Goal: Information Seeking & Learning: Learn about a topic

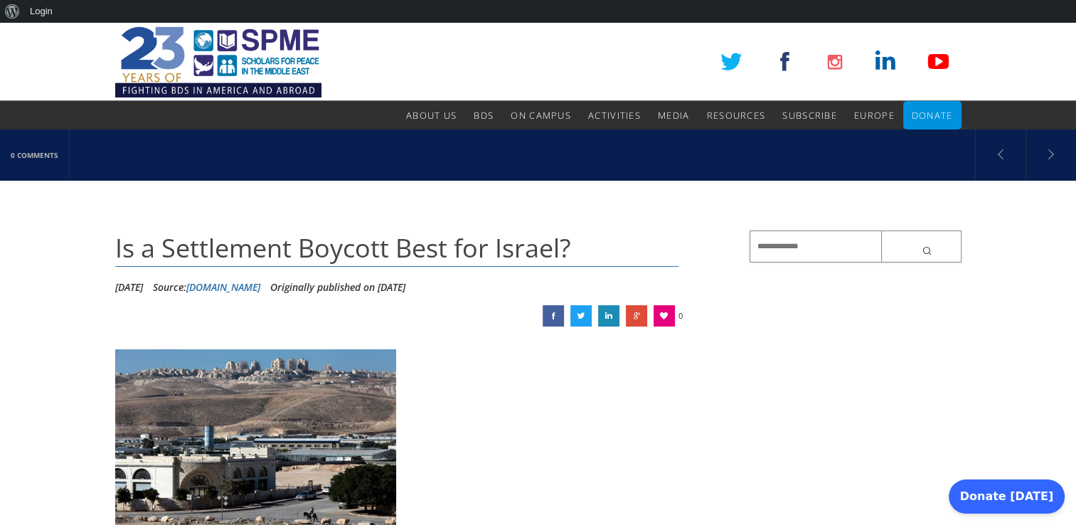
click at [752, 250] on input "text" at bounding box center [856, 246] width 212 height 32
paste input "**********"
type input "**********"
click at [881, 230] on button "submit" at bounding box center [921, 246] width 80 height 32
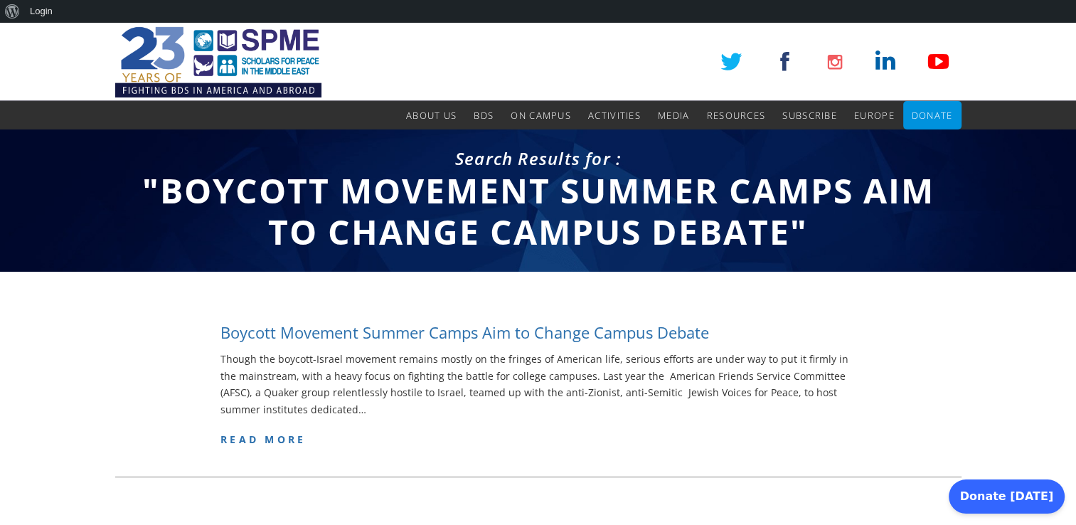
click at [706, 329] on h4 "Boycott Movement Summer Camps Aim to Change Campus Debate" at bounding box center [464, 332] width 489 height 22
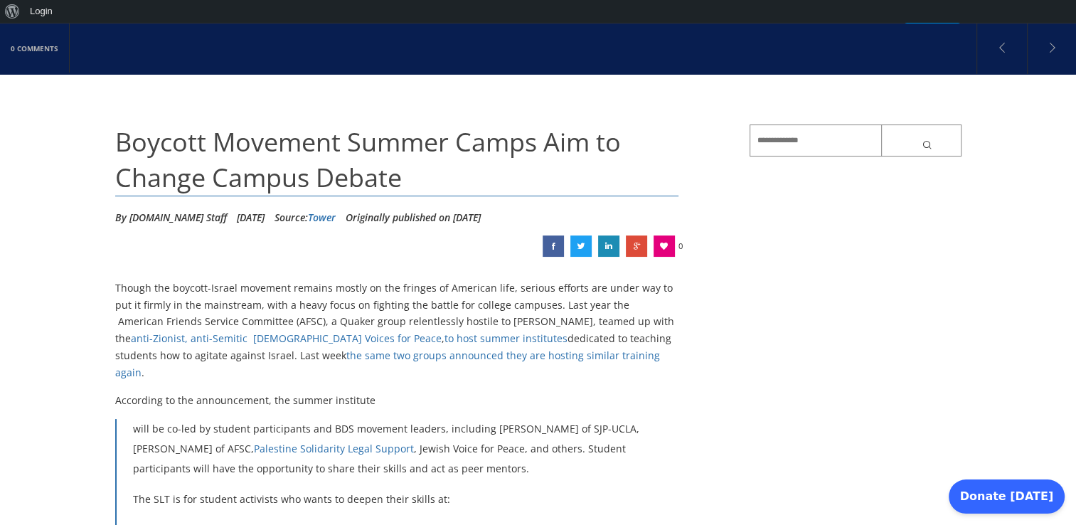
scroll to position [108, 0]
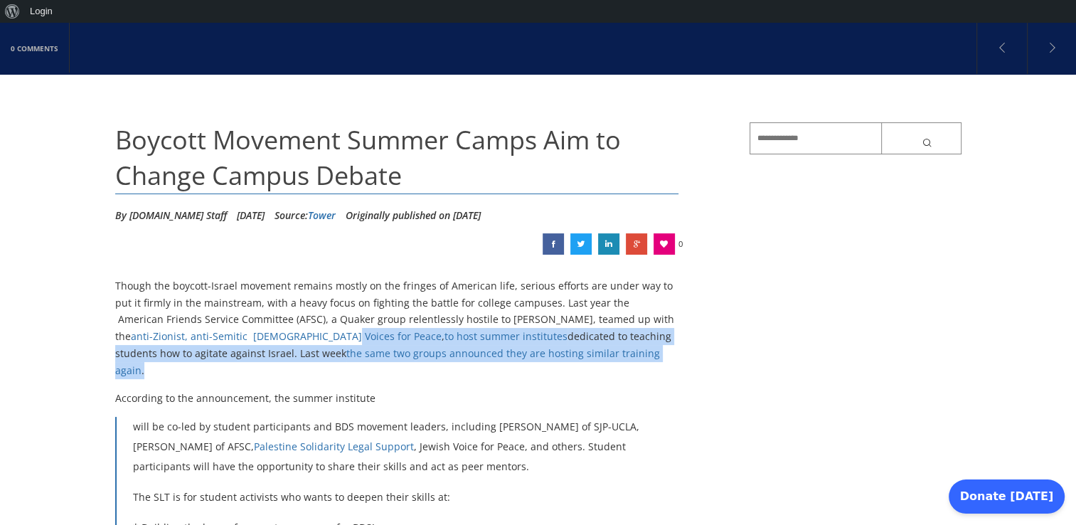
drag, startPoint x: 499, startPoint y: 349, endPoint x: 235, endPoint y: 337, distance: 264.1
click at [235, 337] on p "Though the boycott-Israel movement remains mostly on the fringes of American li…" at bounding box center [397, 328] width 564 height 102
copy p "Peace , to host summer institutes dedicated to teaching students how to agitate…"
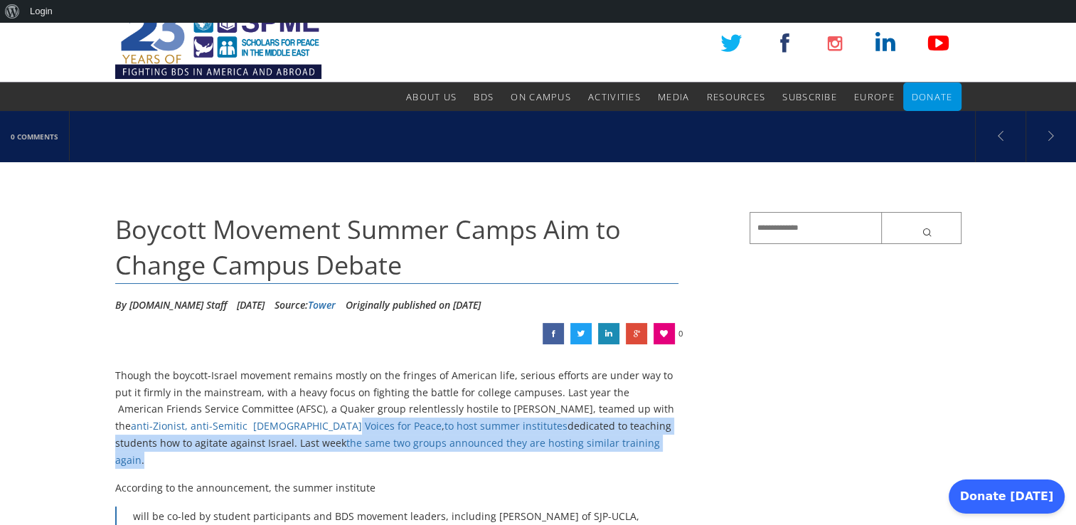
scroll to position [0, 0]
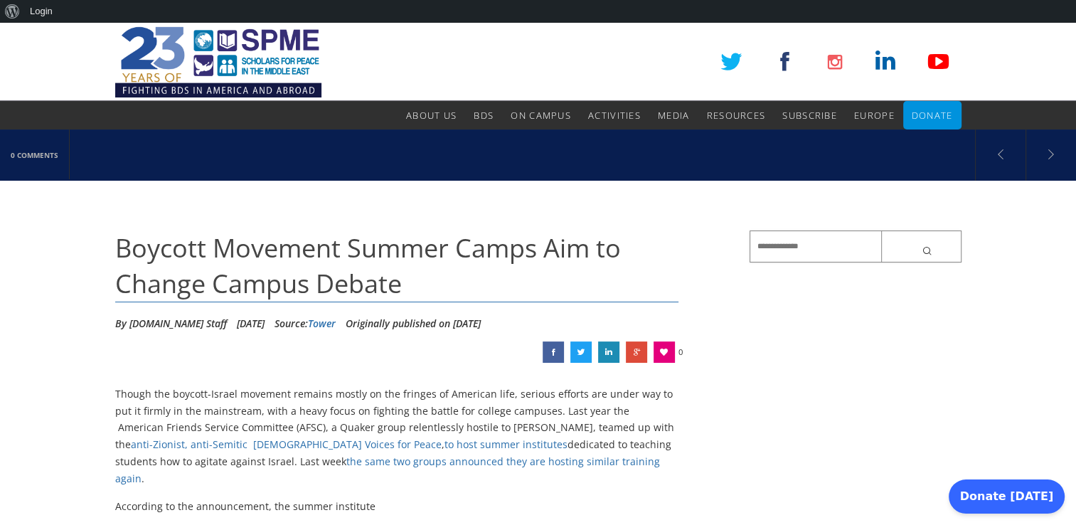
click at [760, 248] on input "text" at bounding box center [856, 246] width 212 height 32
paste input "**********"
type input "**********"
click at [881, 230] on button "submit" at bounding box center [921, 246] width 80 height 32
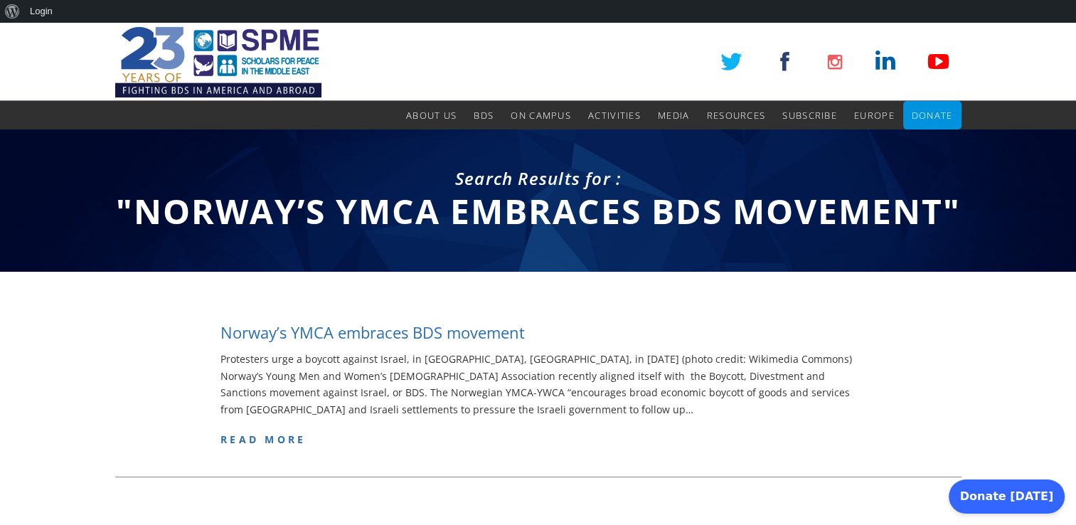
click at [523, 333] on h4 "Norway’s YMCA embraces BDS movement" at bounding box center [372, 332] width 304 height 22
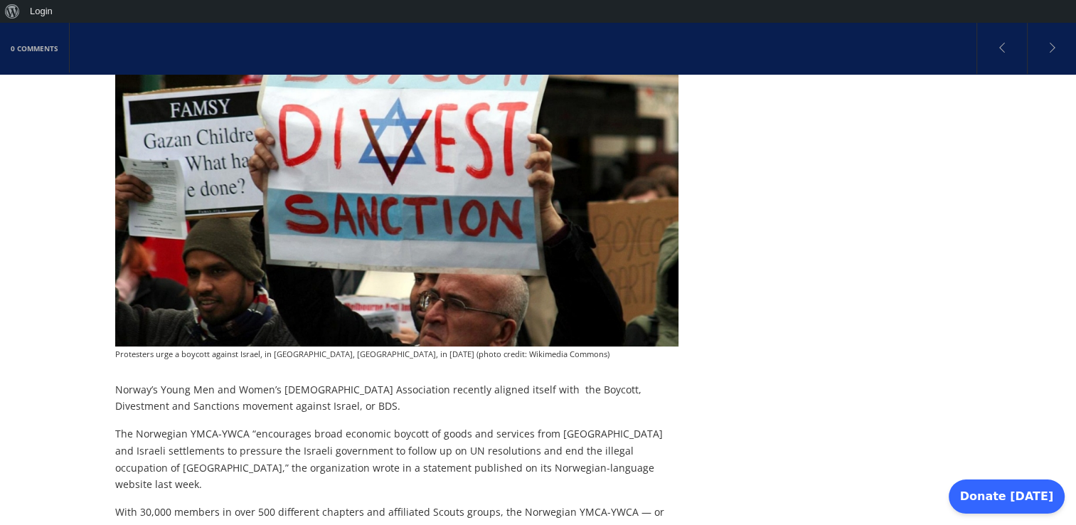
scroll to position [427, 0]
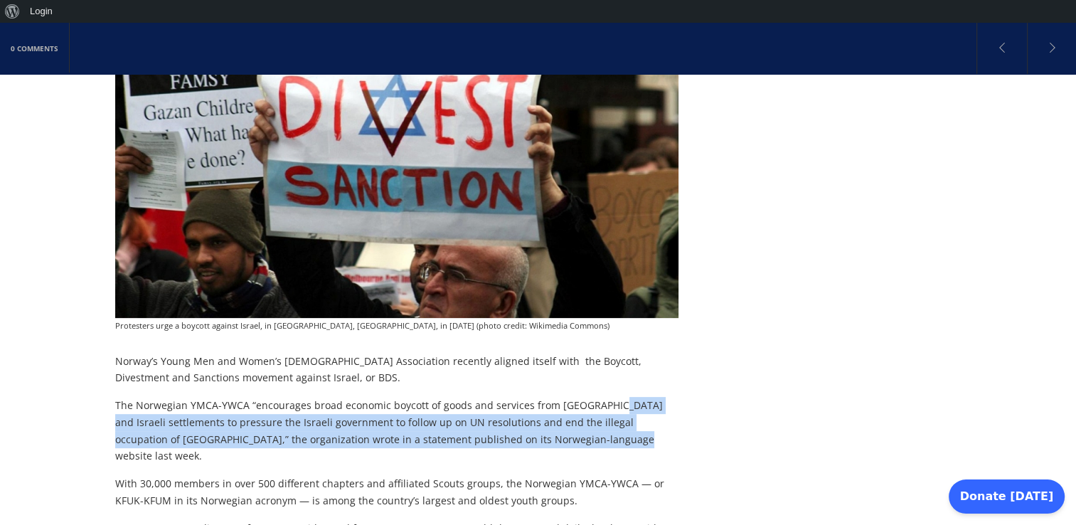
drag, startPoint x: 600, startPoint y: 381, endPoint x: 603, endPoint y: 420, distance: 39.3
click at [603, 420] on p "The Norwegian YMCA-YWCA “encourages broad economic boycott of goods and service…" at bounding box center [397, 431] width 564 height 68
copy p "Israeli settlements to pressure the Israeli government to follow up on UN resol…"
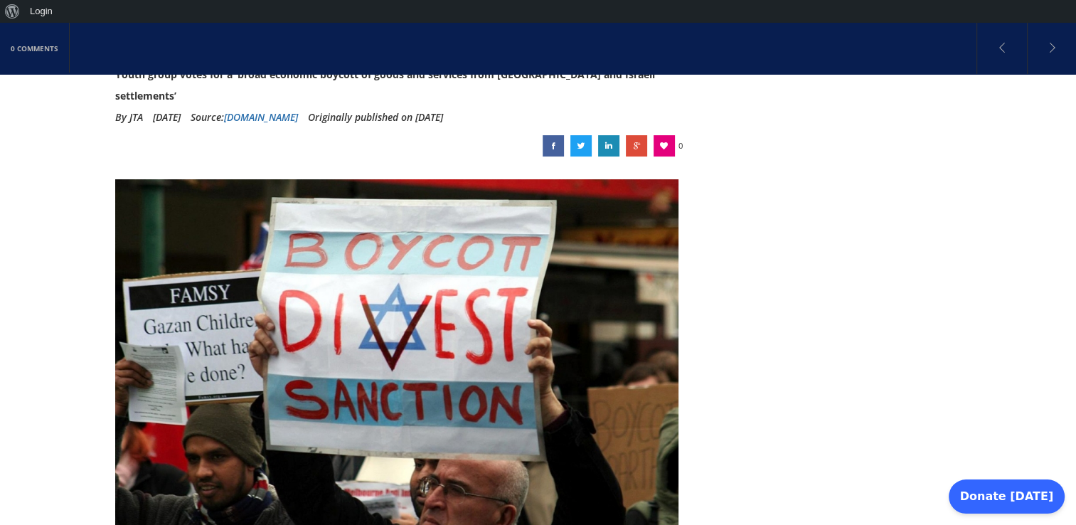
scroll to position [0, 0]
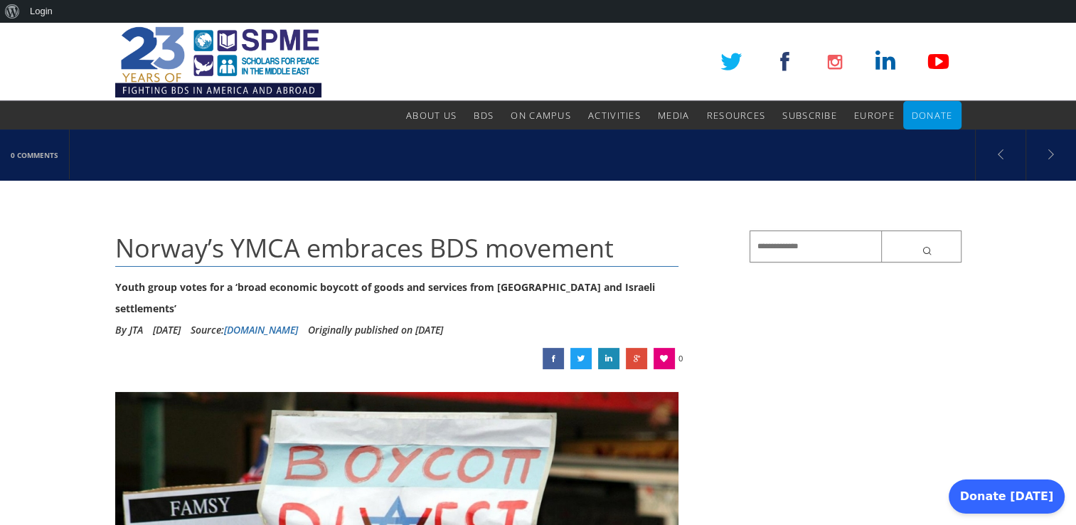
click at [762, 252] on input "text" at bounding box center [856, 246] width 212 height 32
paste input "**********"
type input "**********"
click at [881, 230] on button "submit" at bounding box center [921, 246] width 80 height 32
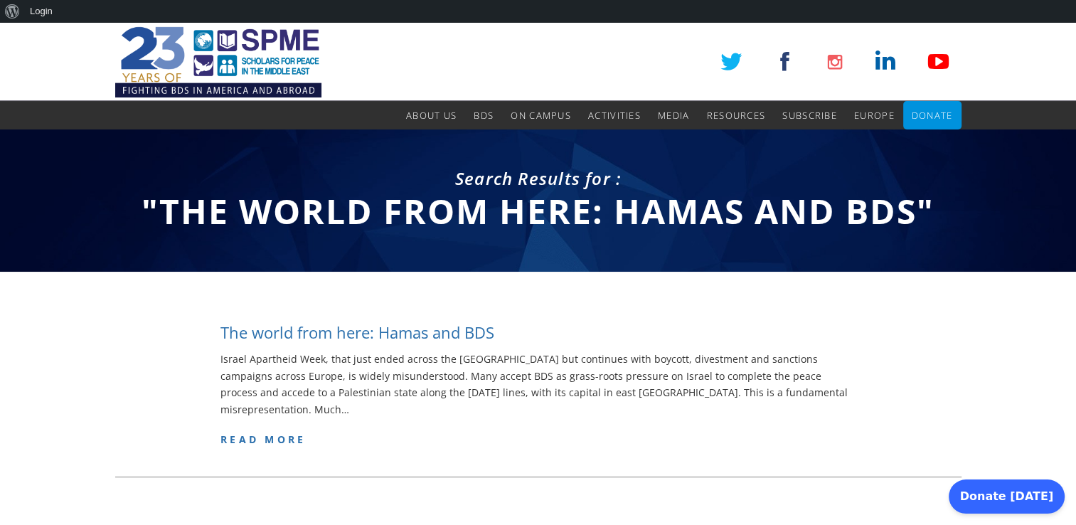
click at [452, 324] on h4 "The world from here: Hamas and BDS" at bounding box center [357, 332] width 274 height 22
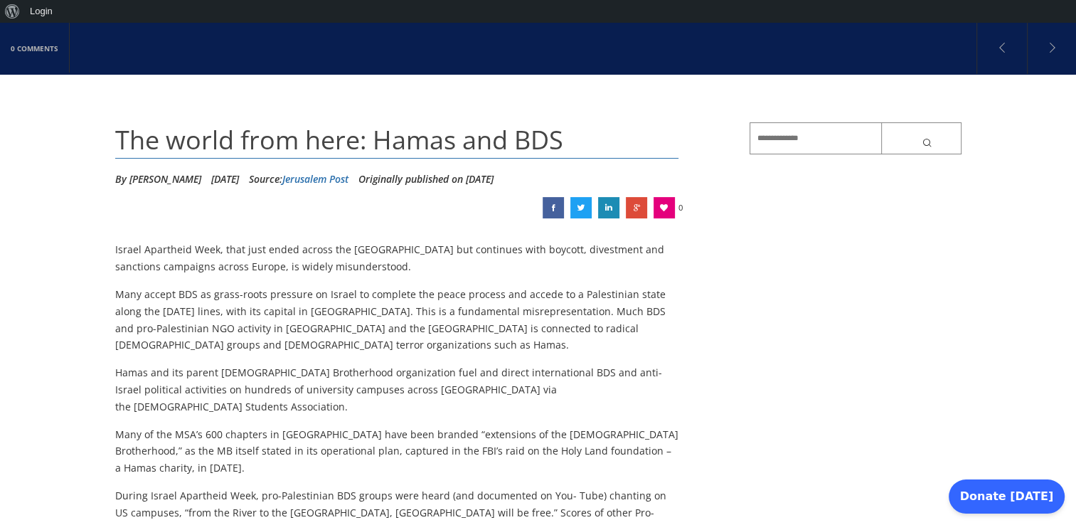
scroll to position [109, 0]
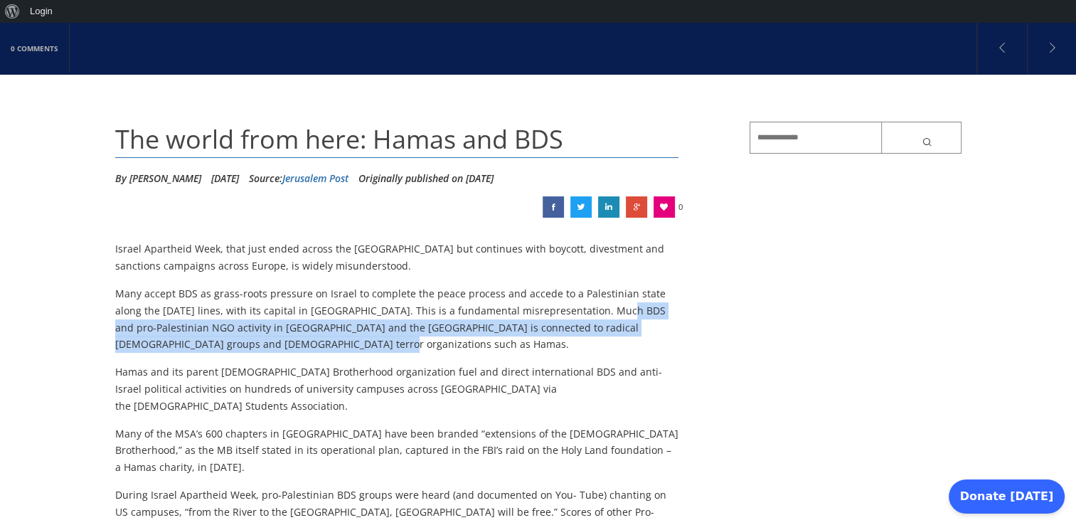
drag, startPoint x: 568, startPoint y: 308, endPoint x: 571, endPoint y: 342, distance: 34.3
click at [571, 342] on p "Many accept BDS as grass-roots pressure on Israel to complete the peace process…" at bounding box center [397, 319] width 564 height 68
copy p "Much BDS and pro-Palestinian NGO activity in Europe and the United States is co…"
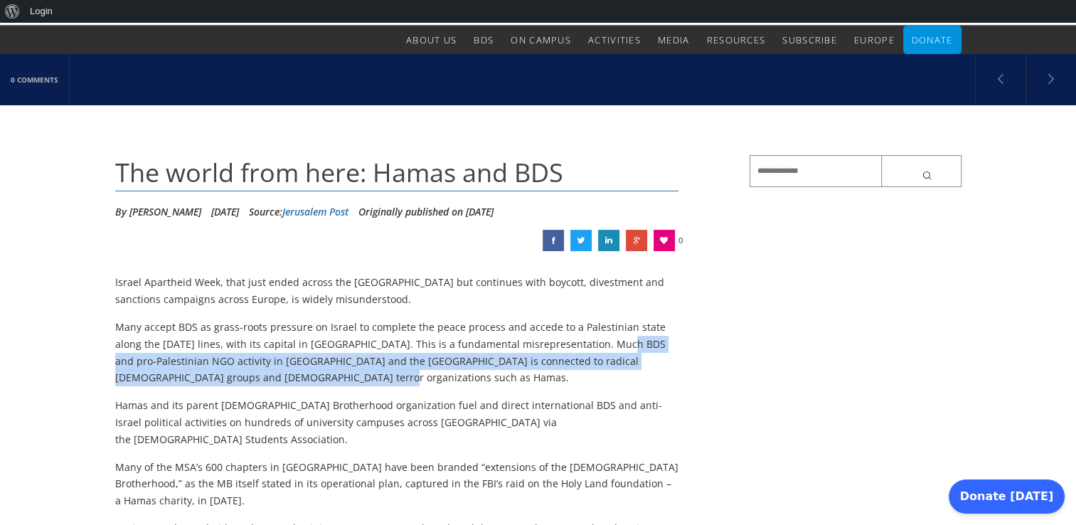
scroll to position [0, 0]
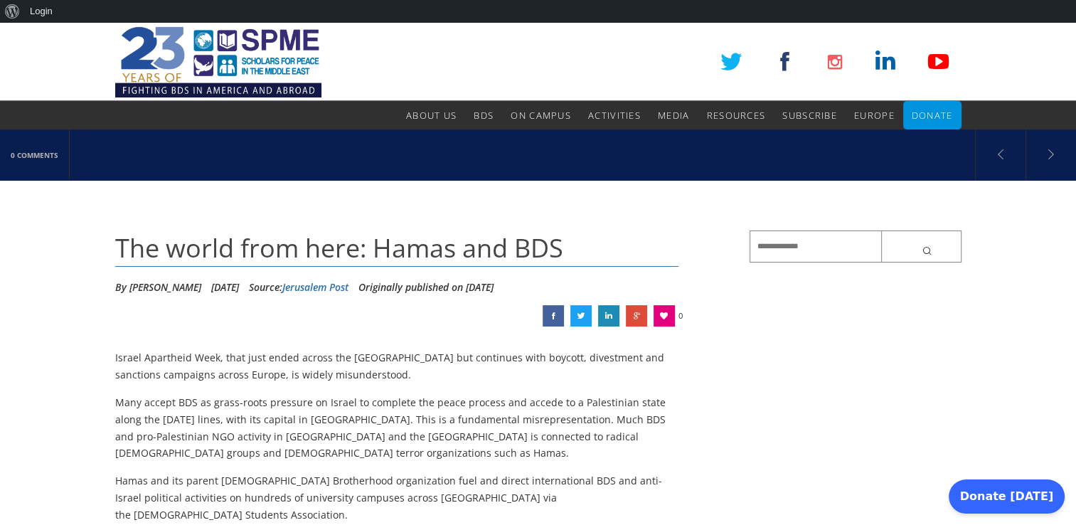
click at [758, 248] on input "text" at bounding box center [856, 246] width 212 height 32
paste input "**********"
type input "**********"
click at [881, 230] on button "submit" at bounding box center [921, 246] width 80 height 32
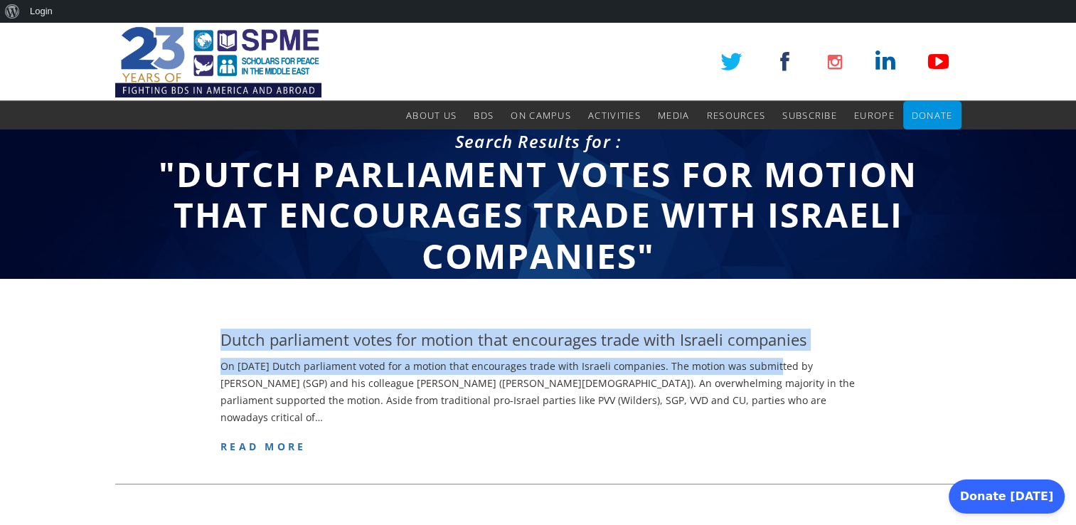
drag, startPoint x: 0, startPoint y: 0, endPoint x: 763, endPoint y: 297, distance: 818.8
click at [763, 297] on div "Search Results for : "Dutch parliament votes for motion that encourages trade w…" at bounding box center [538, 352] width 1076 height 447
drag, startPoint x: 763, startPoint y: 297, endPoint x: 770, endPoint y: 348, distance: 51.6
click at [770, 348] on h4 "Dutch parliament votes for motion that encourages trade with Israeli companies" at bounding box center [513, 340] width 586 height 22
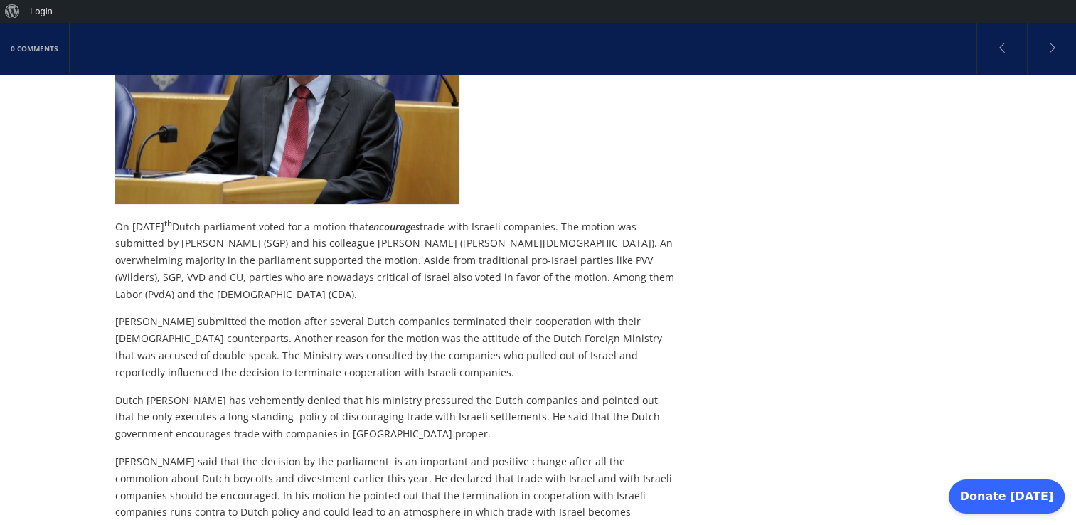
scroll to position [427, 0]
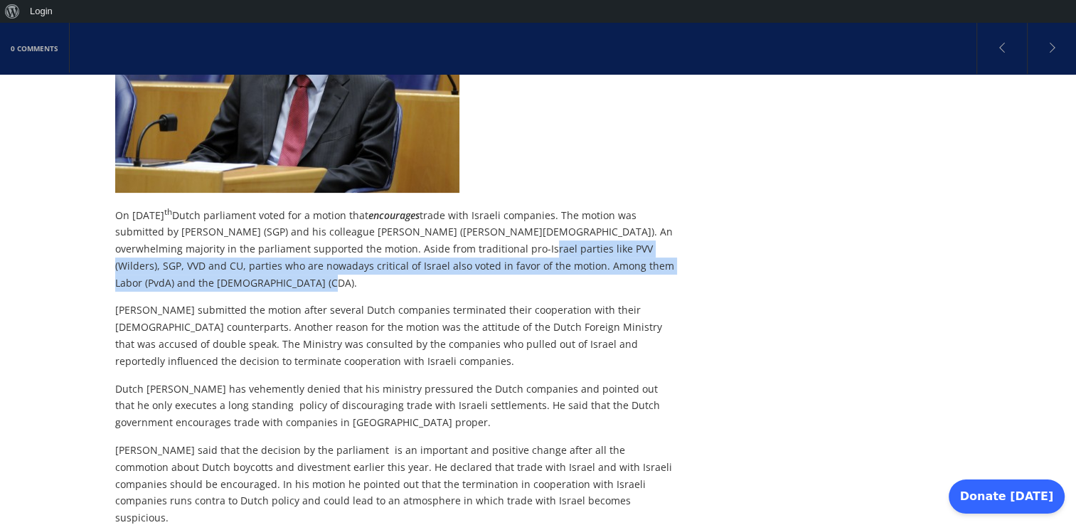
drag, startPoint x: 496, startPoint y: 246, endPoint x: 501, endPoint y: 283, distance: 37.2
click at [501, 283] on p "On [DATE] Dutch parliament voted for a motion that encourages trade with Israel…" at bounding box center [397, 247] width 564 height 88
copy p "parties like PVV (Wilders), SGP, VVD and CU, parties who are nowadays critical …"
